Goal: Task Accomplishment & Management: Manage account settings

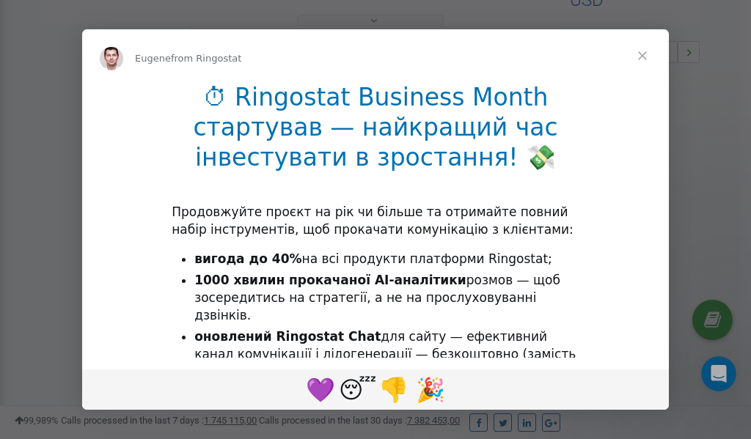
click at [644, 56] on span "Close" at bounding box center [642, 55] width 53 height 53
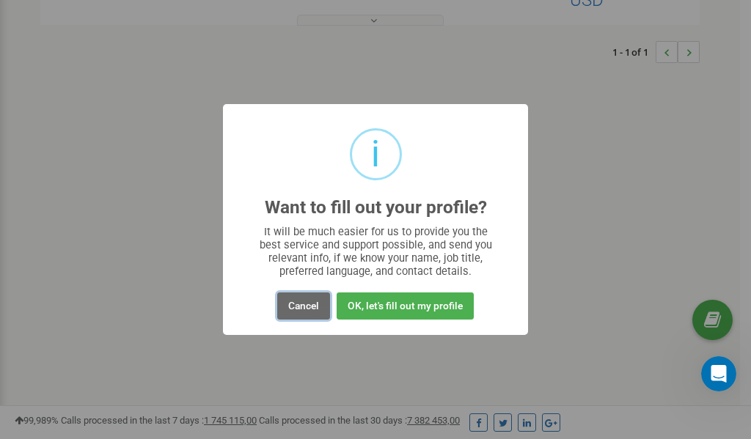
click at [300, 307] on button "Cancel" at bounding box center [303, 305] width 53 height 27
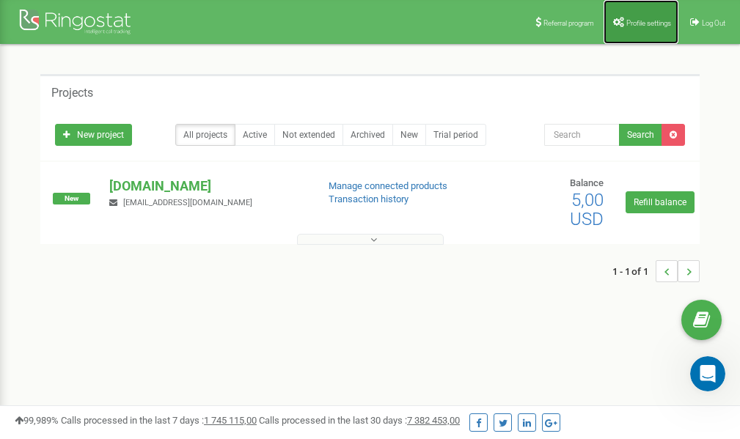
click at [633, 21] on span "Profile settings" at bounding box center [648, 23] width 45 height 8
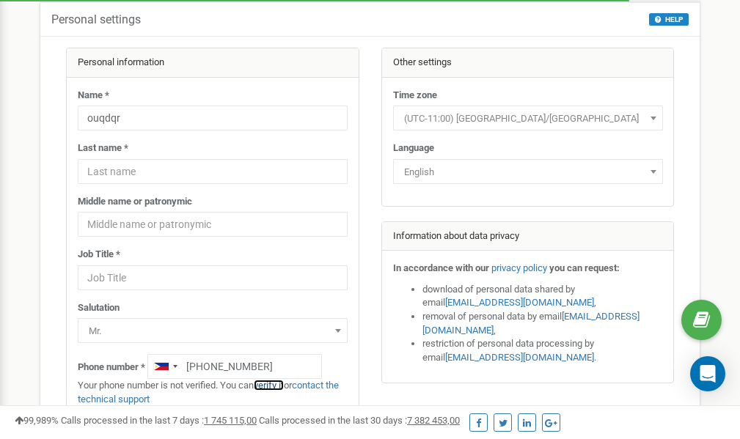
click at [272, 384] on link "verify it" at bounding box center [269, 385] width 30 height 11
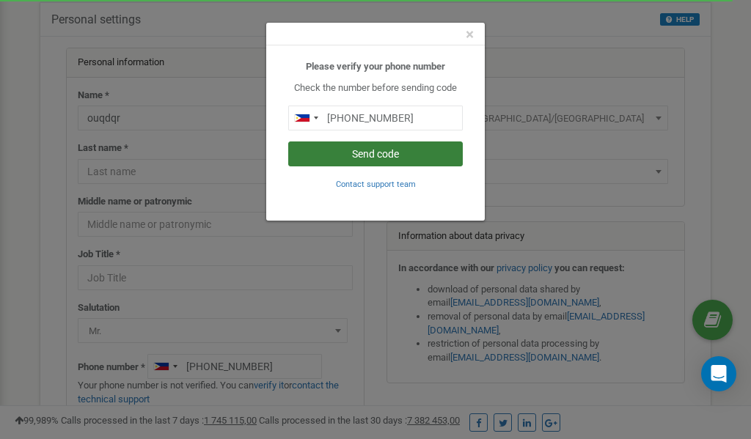
click at [345, 150] on button "Send code" at bounding box center [375, 153] width 174 height 25
